Goal: Task Accomplishment & Management: Use online tool/utility

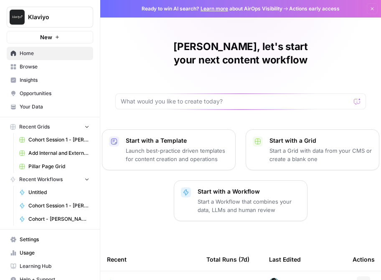
click at [29, 66] on span "Browse" at bounding box center [55, 67] width 70 height 8
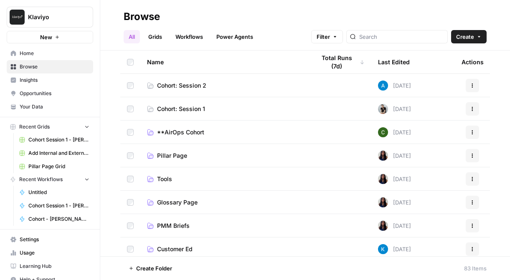
click at [186, 112] on span "Cohort: Session 1" at bounding box center [181, 109] width 48 height 8
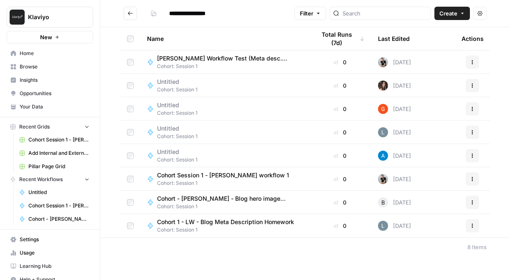
click at [255, 223] on span "Cohort 1 - LW - Blog Meta Description Homework" at bounding box center [225, 222] width 137 height 8
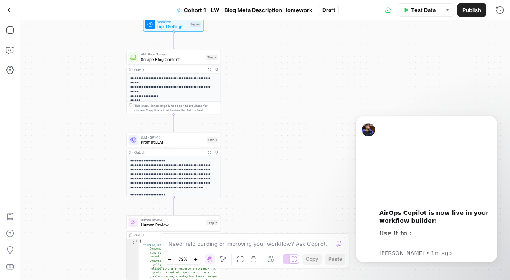
click at [95, 96] on div "**********" at bounding box center [265, 150] width 490 height 260
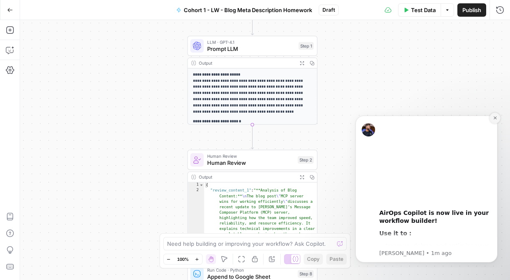
click at [431, 116] on icon "Dismiss notification" at bounding box center [495, 118] width 5 height 5
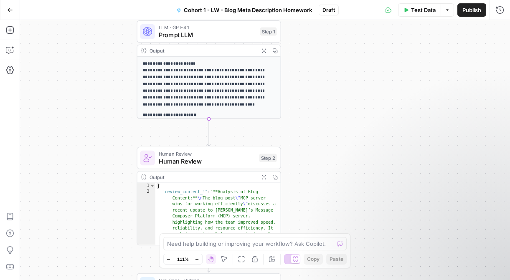
click at [270, 213] on div "{ "review_content_1" : "**Analysis of Blog Content:** \n The blog post \" MCP s…" at bounding box center [218, 284] width 126 height 202
type textarea "**********"
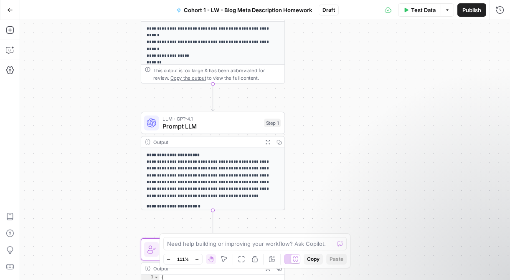
click at [251, 7] on span "Cohort 1 - LW - Blog Meta Description Homework" at bounding box center [248, 10] width 128 height 8
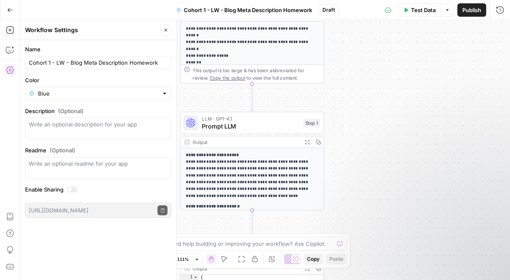
click at [367, 118] on div "**********" at bounding box center [265, 150] width 490 height 260
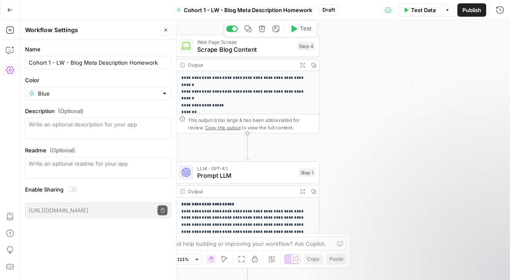
click at [281, 49] on span "Scrape Blog Content" at bounding box center [245, 49] width 97 height 9
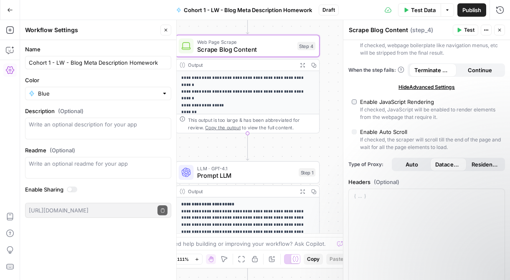
scroll to position [138, 0]
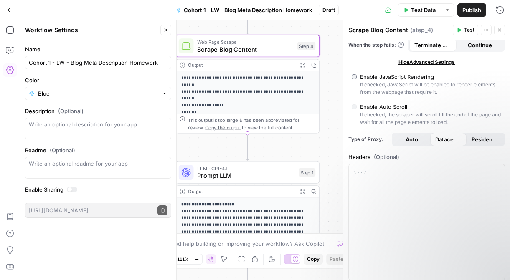
click at [169, 32] on button "Close" at bounding box center [165, 30] width 11 height 11
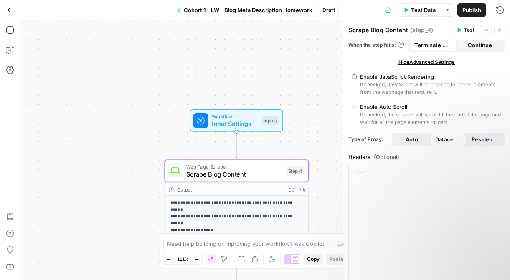
click at [431, 32] on icon "button" at bounding box center [499, 30] width 5 height 5
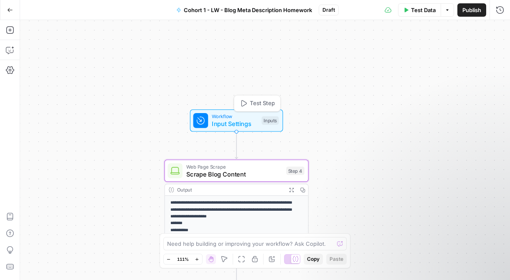
click at [249, 122] on span "Input Settings" at bounding box center [235, 124] width 46 height 9
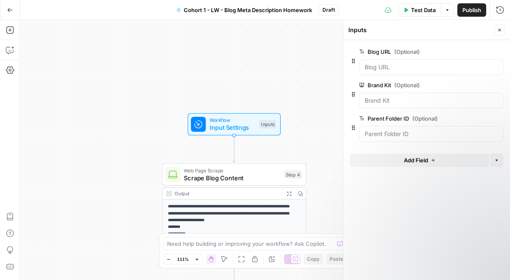
click at [431, 26] on button "Close" at bounding box center [499, 30] width 11 height 11
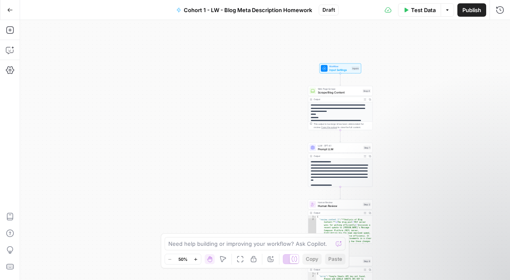
click at [10, 11] on icon "button" at bounding box center [10, 10] width 6 height 6
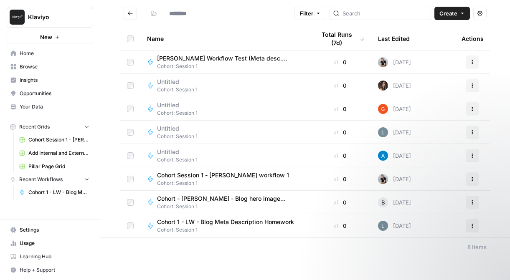
type input "**********"
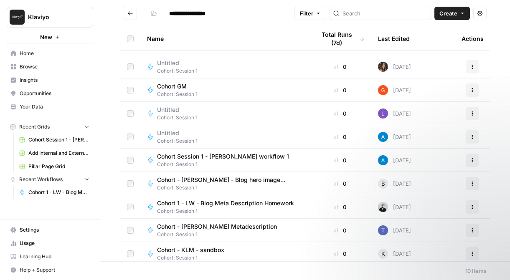
scroll to position [23, 0]
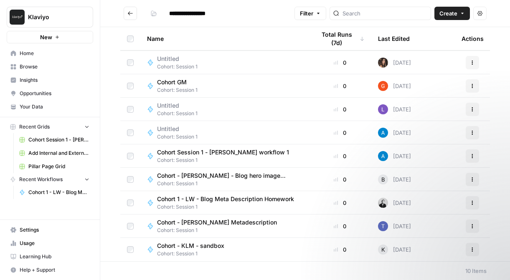
click at [232, 220] on span "Cohort - [PERSON_NAME] Metadescription" at bounding box center [217, 223] width 120 height 8
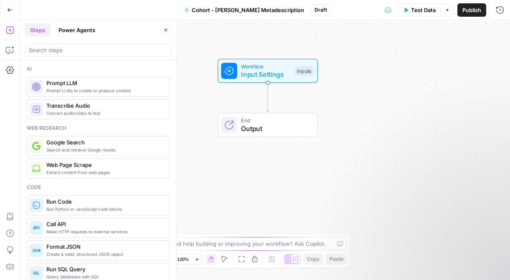
click at [10, 10] on icon "button" at bounding box center [10, 10] width 6 height 6
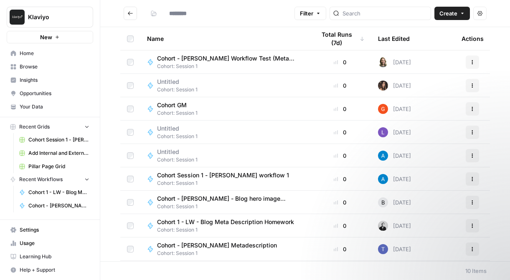
type input "**********"
click at [261, 179] on span "Cohort Session 1 - [PERSON_NAME] workflow 1" at bounding box center [223, 175] width 132 height 8
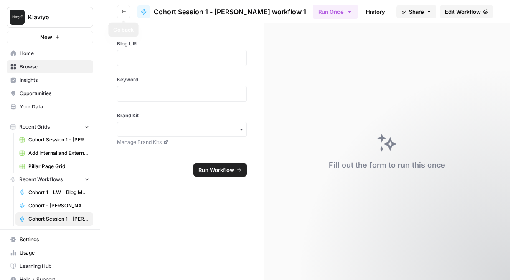
click at [119, 10] on button "Go back" at bounding box center [123, 11] width 13 height 13
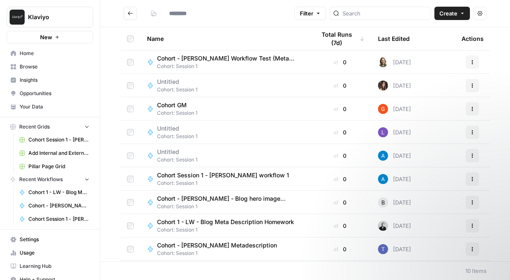
type input "**********"
click at [281, 224] on span "Cohort 1 - LW - Blog Meta Description Homework" at bounding box center [225, 222] width 137 height 8
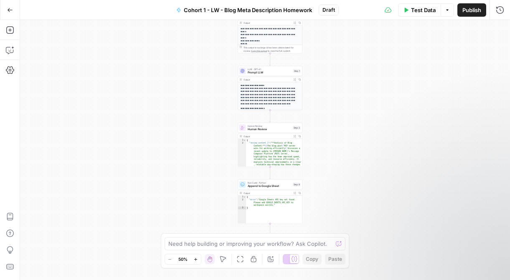
click at [10, 31] on icon "button" at bounding box center [10, 30] width 8 height 8
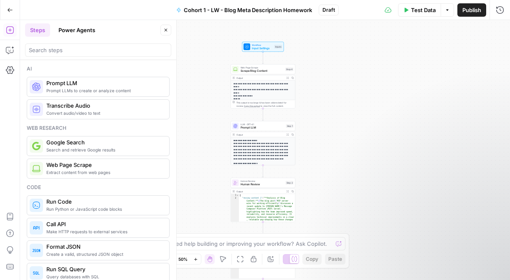
click at [10, 9] on icon "button" at bounding box center [10, 10] width 6 height 6
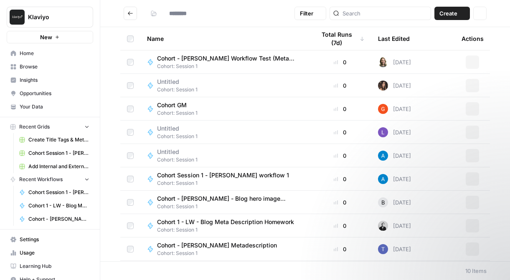
type input "**********"
click at [31, 66] on span "Browse" at bounding box center [55, 67] width 70 height 8
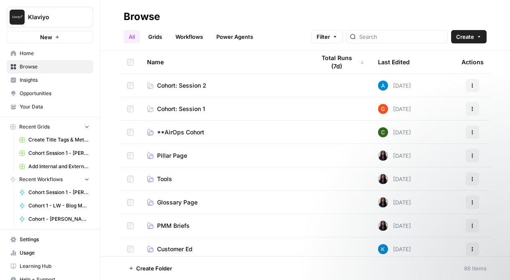
click at [165, 85] on span "Cohort: Session 2" at bounding box center [181, 85] width 49 height 8
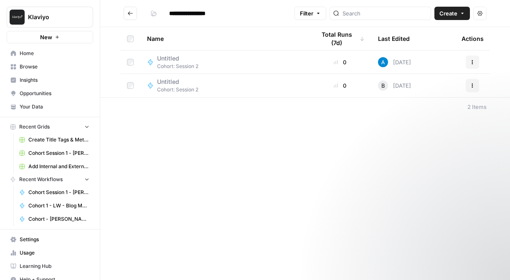
click at [431, 11] on icon "button" at bounding box center [462, 13] width 5 height 5
click at [431, 43] on span "Workflow" at bounding box center [436, 45] width 47 height 8
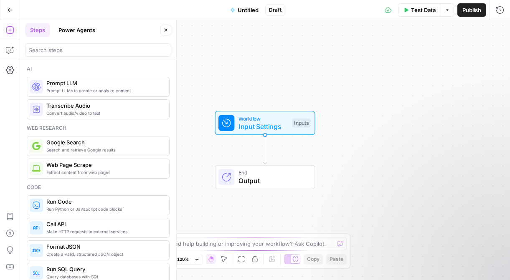
click at [245, 13] on span "Untitled" at bounding box center [248, 10] width 21 height 8
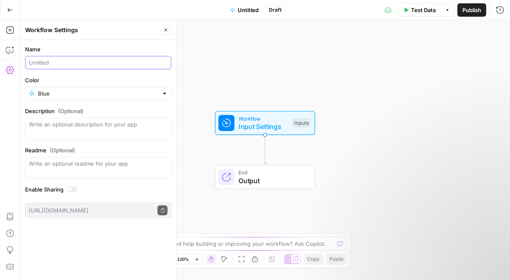
click at [103, 66] on input "Name" at bounding box center [98, 63] width 139 height 8
type input "Cohort - FAQ Generator"
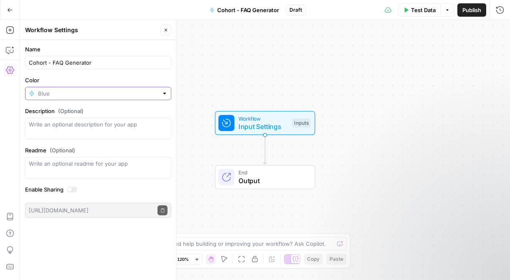
click at [137, 92] on input "Color" at bounding box center [98, 93] width 120 height 8
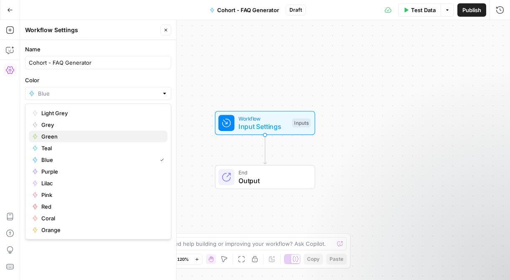
click at [102, 137] on span "Green" at bounding box center [101, 136] width 120 height 8
type input "Green"
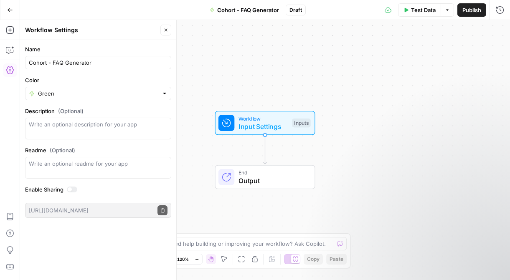
click at [431, 14] on span "Publish" at bounding box center [472, 10] width 19 height 8
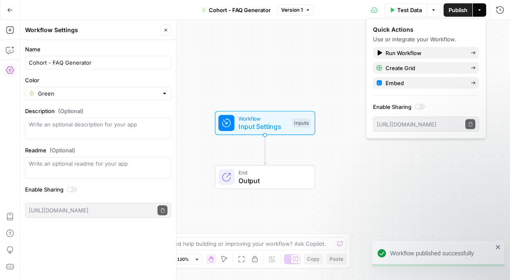
click at [255, 7] on span "Cohort - FAQ Generator" at bounding box center [240, 10] width 62 height 8
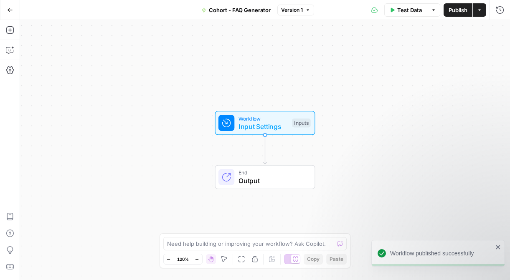
click at [265, 10] on span "Cohort - FAQ Generator" at bounding box center [240, 10] width 62 height 8
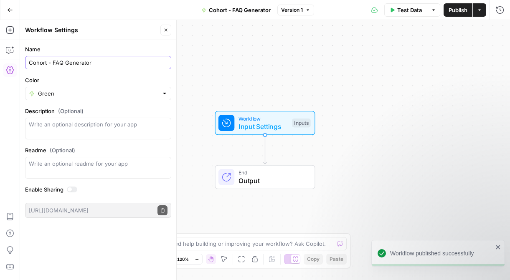
click at [104, 63] on input "Cohort - FAQ Generator" at bounding box center [98, 63] width 139 height 8
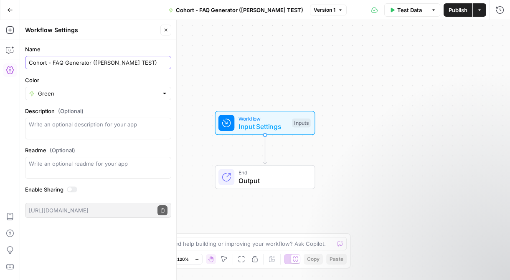
type input "Cohort - FAQ Generator ([PERSON_NAME] TEST)"
click at [260, 183] on span "Output" at bounding box center [273, 181] width 68 height 10
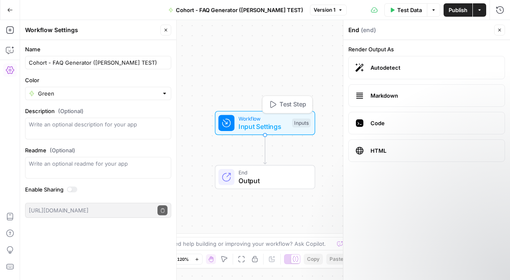
click at [308, 119] on div "Inputs" at bounding box center [301, 123] width 18 height 9
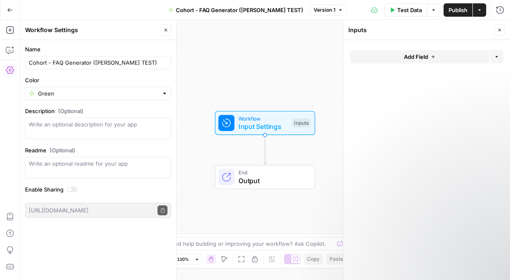
click at [408, 60] on span "Add Field" at bounding box center [416, 57] width 24 height 8
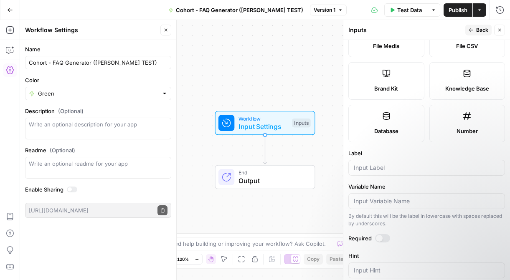
scroll to position [104, 0]
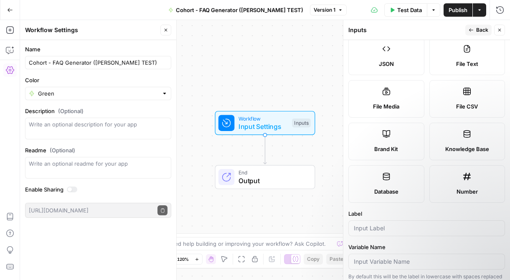
click at [389, 130] on icon at bounding box center [387, 134] width 8 height 8
type input "Brand Kit"
type input "brand_kit"
click at [431, 262] on input "brand_kit" at bounding box center [427, 262] width 146 height 8
click at [396, 138] on label "Brand Kit" at bounding box center [387, 142] width 76 height 38
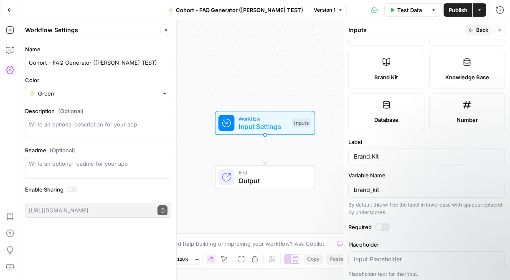
scroll to position [178, 0]
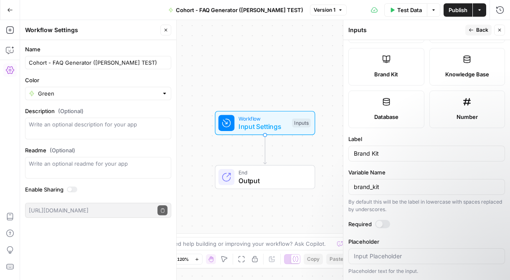
click at [385, 222] on div at bounding box center [382, 224] width 15 height 8
click at [431, 35] on button "Back" at bounding box center [479, 30] width 26 height 11
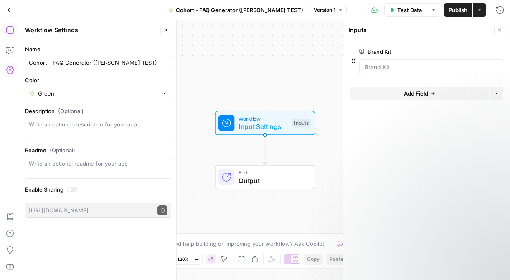
click at [7, 32] on icon "button" at bounding box center [10, 30] width 8 height 8
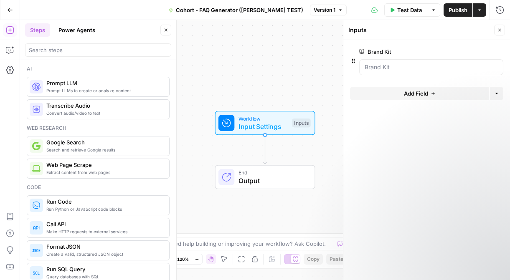
click at [94, 92] on span "Prompt LLMs to create or analyze content" at bounding box center [104, 90] width 116 height 7
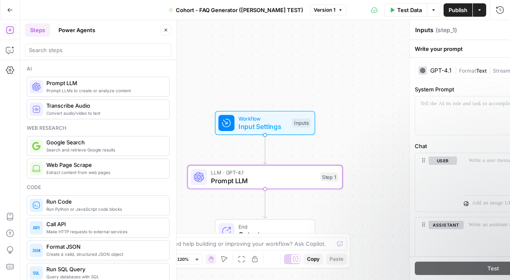
type textarea "Prompt LLM"
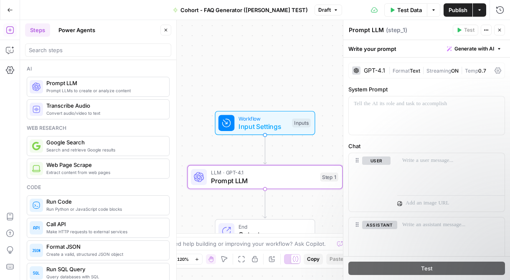
click at [273, 227] on span "End" at bounding box center [273, 227] width 68 height 8
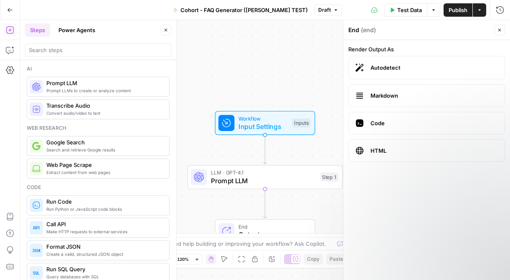
click at [399, 31] on div "End ( end )" at bounding box center [420, 30] width 143 height 8
click at [356, 29] on div "End ( end )" at bounding box center [420, 30] width 143 height 8
click at [370, 143] on label "HTML" at bounding box center [427, 151] width 157 height 23
click at [402, 98] on span "Markdown" at bounding box center [434, 96] width 127 height 8
click at [413, 65] on span "Autodetect" at bounding box center [434, 68] width 127 height 8
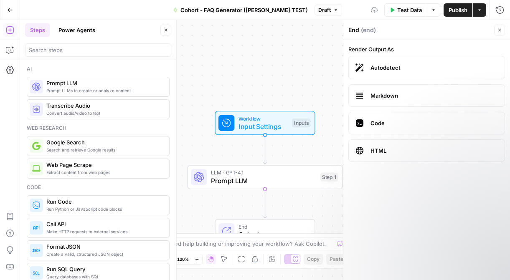
click at [303, 177] on span "Prompt LLM" at bounding box center [263, 181] width 105 height 10
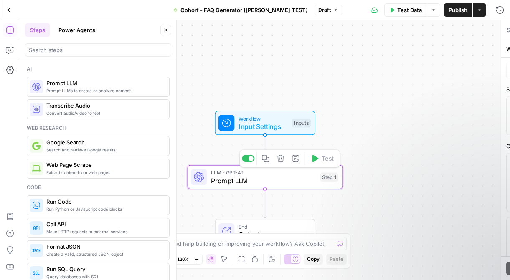
type textarea "Prompt LLM"
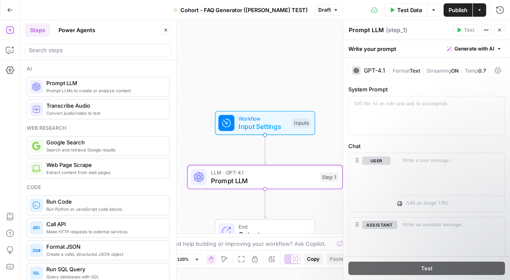
click at [277, 119] on span "Workflow" at bounding box center [264, 119] width 50 height 8
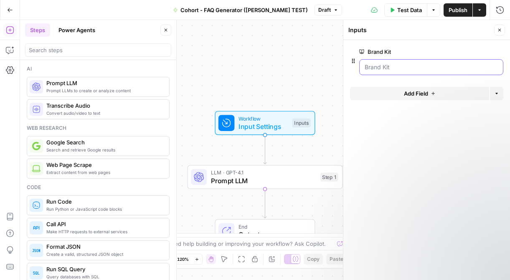
click at [413, 66] on Kit "Brand Kit" at bounding box center [431, 67] width 133 height 8
click at [281, 127] on span "Input Settings" at bounding box center [264, 127] width 50 height 10
click at [378, 66] on Kit "Brand Kit" at bounding box center [431, 67] width 133 height 8
click at [352, 61] on icon "button" at bounding box center [353, 61] width 3 height 5
click at [390, 66] on Kit "Brand Kit" at bounding box center [431, 67] width 133 height 8
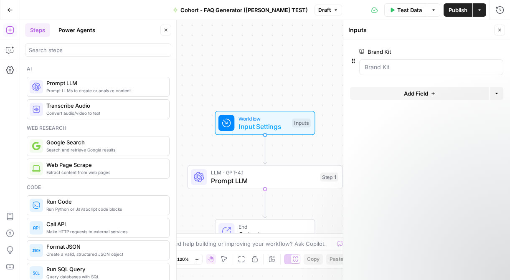
click at [419, 92] on span "Add Field" at bounding box center [416, 93] width 24 height 8
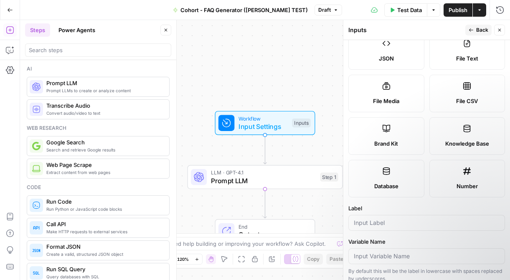
scroll to position [120, 0]
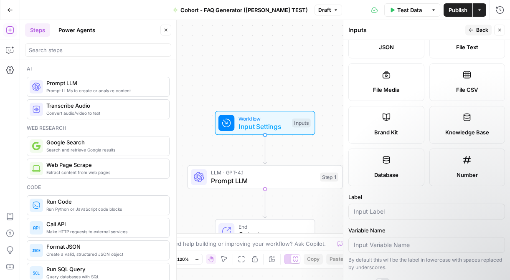
click at [398, 124] on label "Brand Kit" at bounding box center [387, 125] width 76 height 38
type input "Brand Kit"
type input "brand_kit"
click at [385, 215] on input "Brand Kit" at bounding box center [427, 212] width 146 height 8
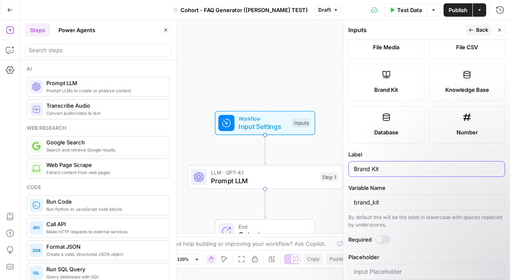
scroll to position [178, 0]
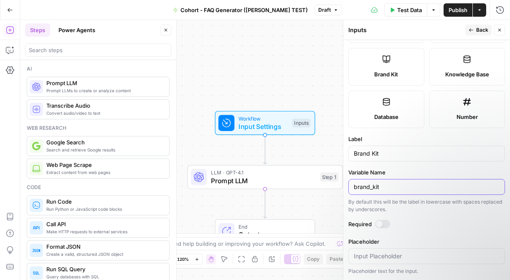
click at [375, 187] on input "brand_kit" at bounding box center [427, 187] width 146 height 8
click at [370, 152] on input "Brand Kit" at bounding box center [427, 154] width 146 height 8
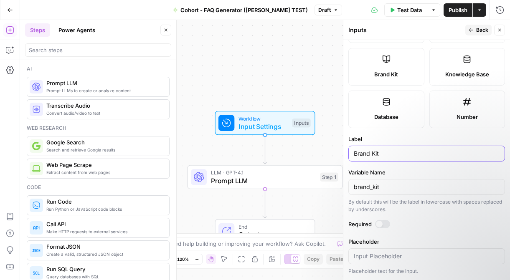
click at [370, 152] on input "Brand Kit" at bounding box center [427, 154] width 146 height 8
type input "k"
click at [380, 189] on input "brand_kit" at bounding box center [427, 187] width 146 height 8
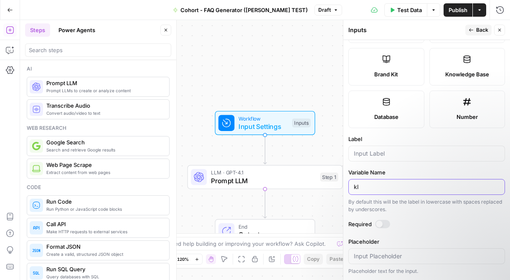
type input "k"
click at [414, 5] on button "Test Data" at bounding box center [405, 9] width 43 height 13
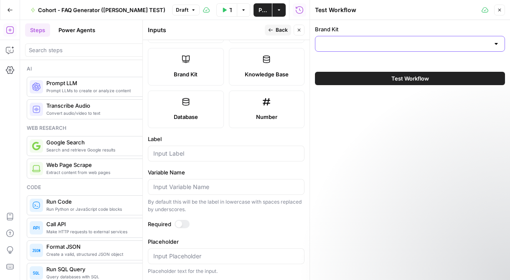
click at [412, 43] on input "Brand Kit" at bounding box center [405, 44] width 169 height 8
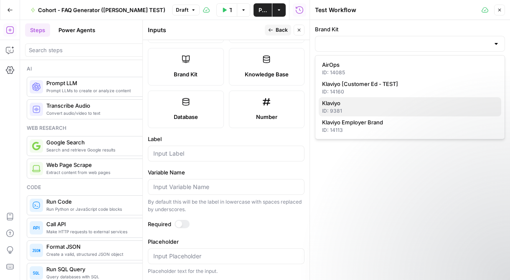
click at [411, 106] on span "Klaviyo" at bounding box center [408, 103] width 173 height 8
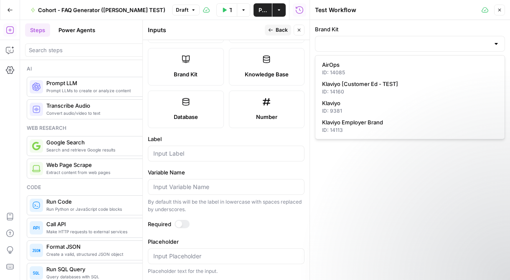
type input "Klaviyo"
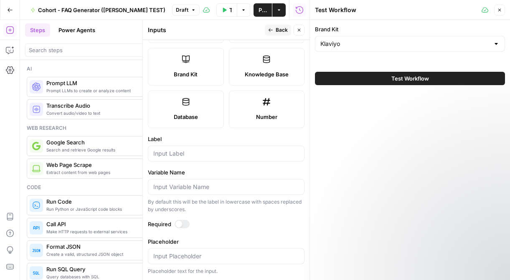
click at [413, 78] on span "Test Workflow" at bounding box center [411, 78] width 38 height 8
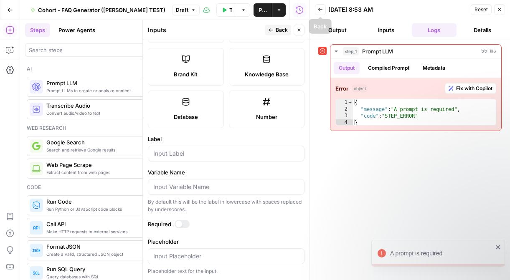
click at [320, 7] on icon "button" at bounding box center [320, 9] width 5 height 5
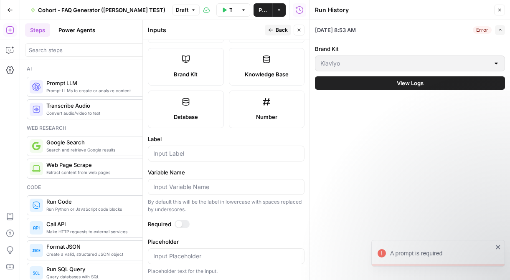
click at [300, 28] on icon "button" at bounding box center [299, 30] width 5 height 5
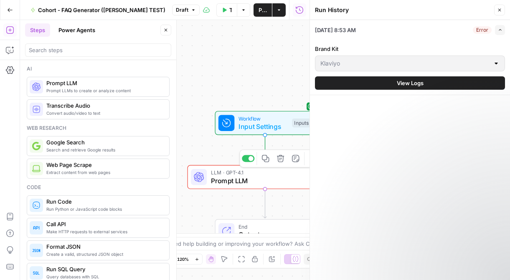
click at [267, 179] on span "Prompt LLM" at bounding box center [263, 181] width 105 height 10
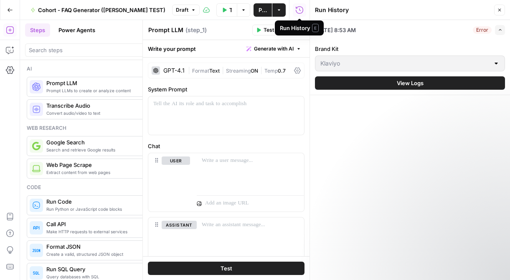
click at [431, 11] on button "Close" at bounding box center [499, 10] width 11 height 11
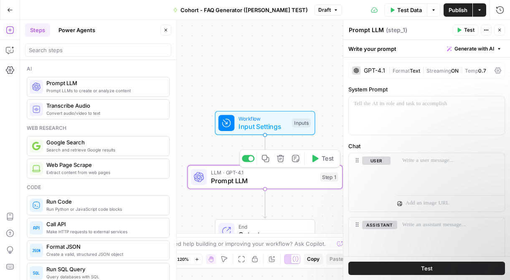
click at [288, 183] on span "Prompt LLM" at bounding box center [263, 181] width 105 height 10
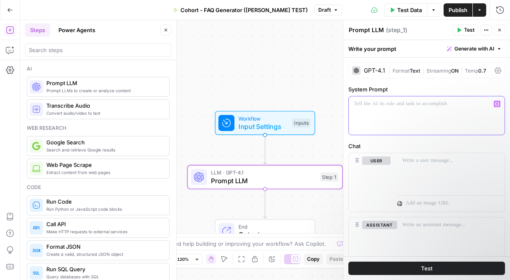
click at [389, 107] on p at bounding box center [427, 104] width 146 height 8
click at [279, 123] on span "Input Settings" at bounding box center [264, 127] width 50 height 10
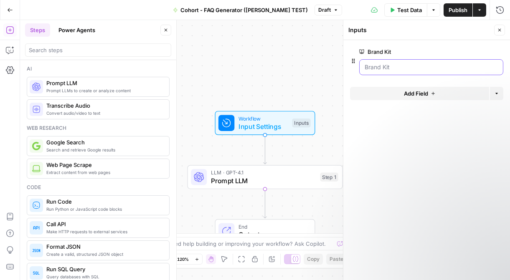
click at [406, 69] on Kit "Brand Kit" at bounding box center [431, 67] width 133 height 8
click at [298, 184] on span "Prompt LLM" at bounding box center [263, 181] width 105 height 10
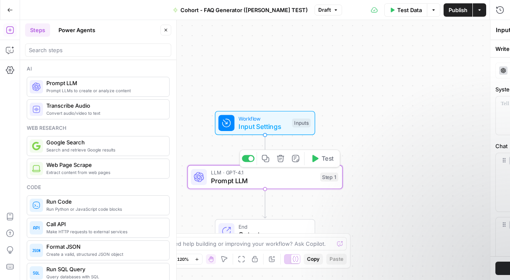
type textarea "Prompt LLM"
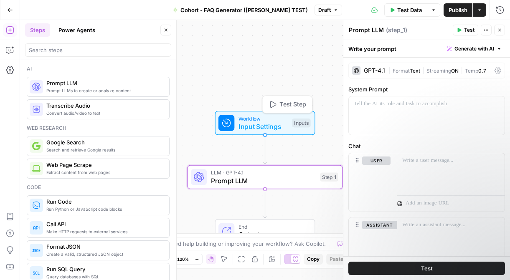
click at [283, 133] on div "Workflow Input Settings Inputs Test Step" at bounding box center [265, 123] width 100 height 24
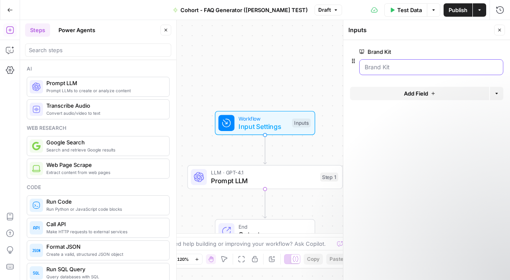
click at [431, 67] on Kit "Brand Kit" at bounding box center [431, 67] width 133 height 8
click at [431, 51] on span "edit field" at bounding box center [472, 51] width 18 height 7
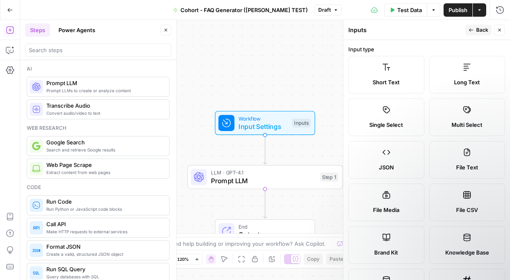
click at [378, 245] on label "Brand Kit" at bounding box center [387, 246] width 76 height 38
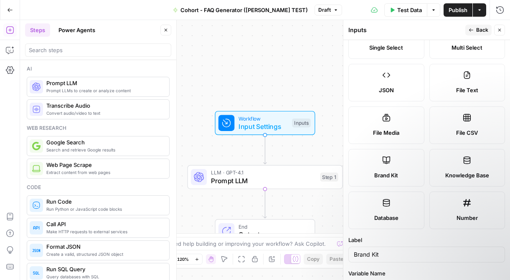
scroll to position [79, 0]
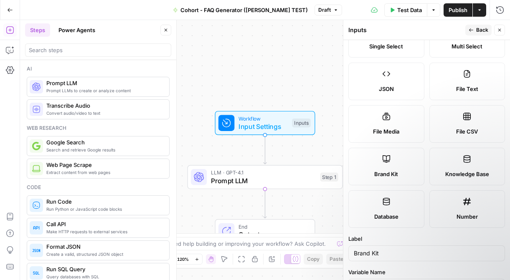
click at [398, 175] on div "Brand Kit" at bounding box center [387, 174] width 62 height 8
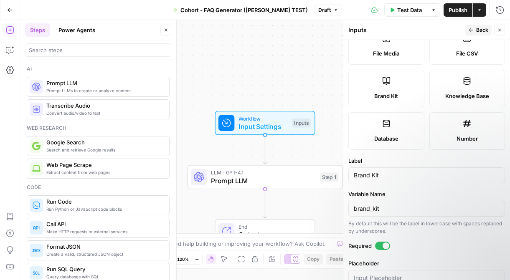
scroll to position [178, 0]
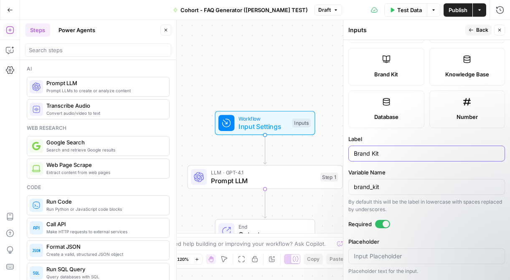
click at [374, 156] on input "Brand Kit" at bounding box center [427, 154] width 146 height 8
click at [413, 13] on span "Test Data" at bounding box center [409, 10] width 25 height 8
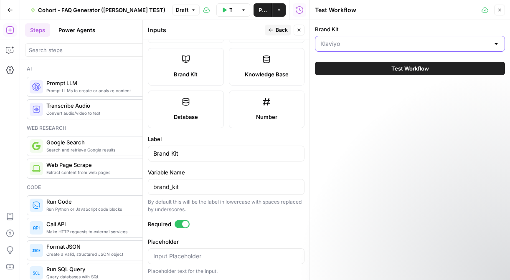
click at [396, 42] on input "Brand Kit" at bounding box center [405, 44] width 169 height 8
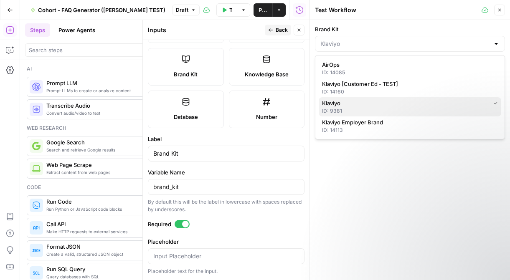
click at [392, 104] on span "Klaviyo" at bounding box center [404, 103] width 165 height 8
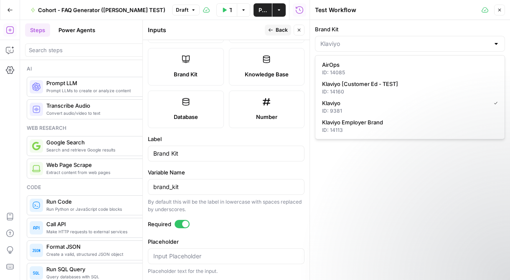
type input "Klaviyo"
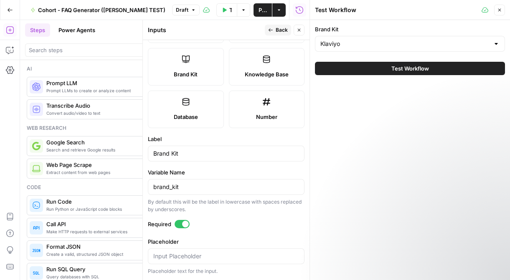
click at [399, 147] on div "Brand Kit Klaviyo Test Workflow" at bounding box center [410, 150] width 200 height 260
click at [431, 10] on icon "button" at bounding box center [499, 10] width 5 height 5
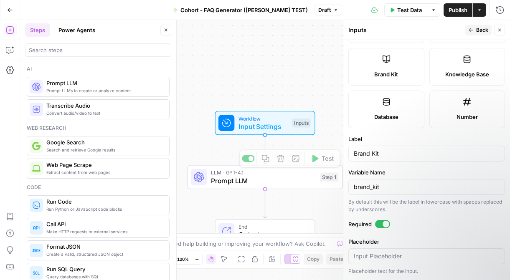
click at [289, 187] on div "LLM · GPT-4.1 Prompt LLM Step 1 Copy step Delete step Add Note Test" at bounding box center [265, 177] width 155 height 24
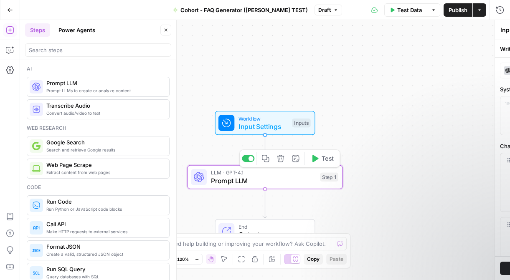
type textarea "Prompt LLM"
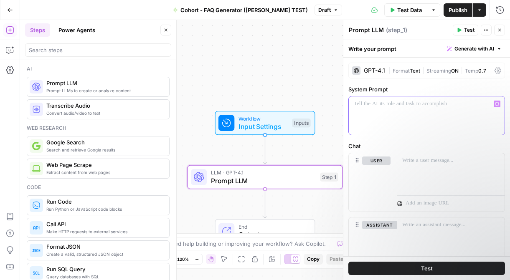
click at [393, 122] on div at bounding box center [427, 116] width 156 height 38
click at [412, 105] on p at bounding box center [427, 104] width 146 height 8
click at [412, 105] on p "*" at bounding box center [427, 104] width 146 height 8
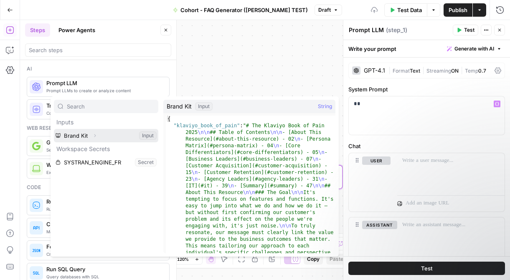
click at [77, 136] on button "Select variable Brand Kit" at bounding box center [106, 135] width 104 height 13
click at [152, 136] on button "Select variable Brand Kit" at bounding box center [106, 135] width 104 height 13
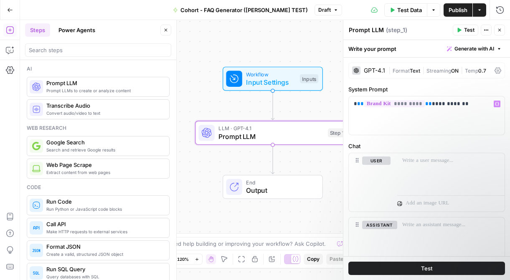
click at [428, 268] on span "Test" at bounding box center [427, 269] width 12 height 8
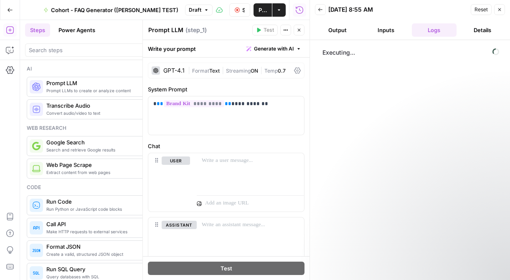
click at [431, 10] on icon "button" at bounding box center [500, 9] width 3 height 3
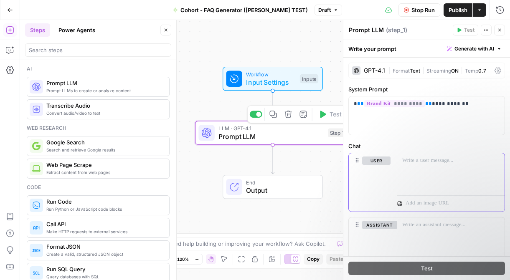
click at [382, 174] on button "Delete" at bounding box center [376, 172] width 28 height 9
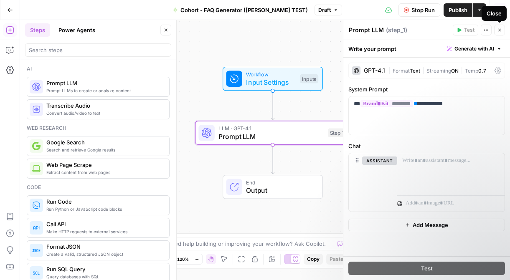
click at [431, 32] on icon "button" at bounding box center [499, 30] width 5 height 5
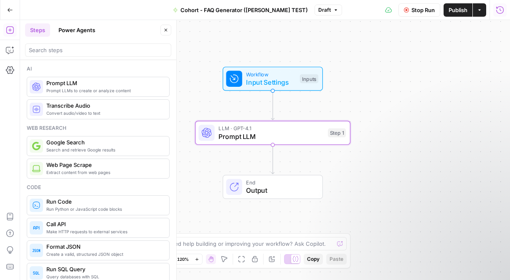
click at [314, 134] on span "Prompt LLM" at bounding box center [271, 137] width 105 height 10
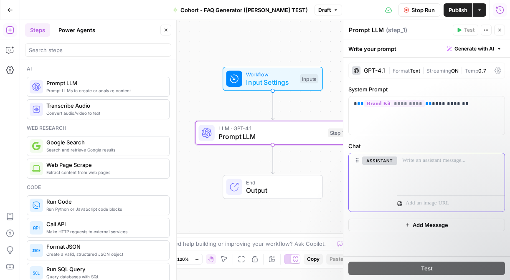
click at [431, 162] on p at bounding box center [450, 161] width 97 height 8
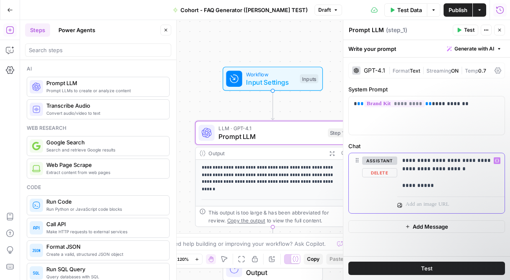
click at [384, 159] on button "assistant" at bounding box center [379, 161] width 35 height 8
click at [379, 162] on button "user" at bounding box center [376, 161] width 28 height 8
